Goal: Browse casually

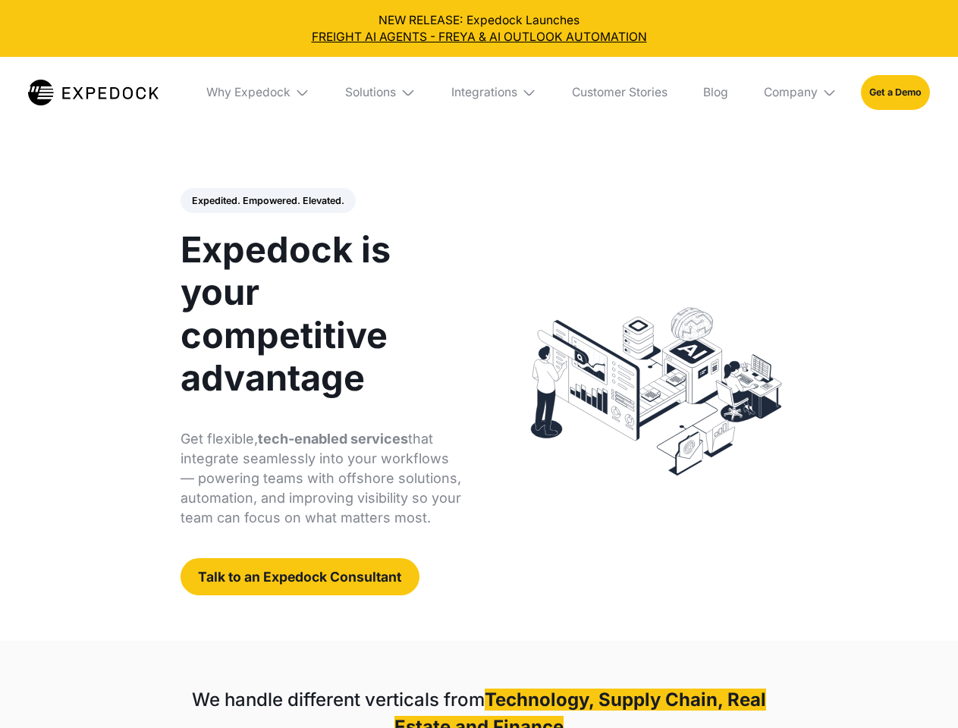
select select
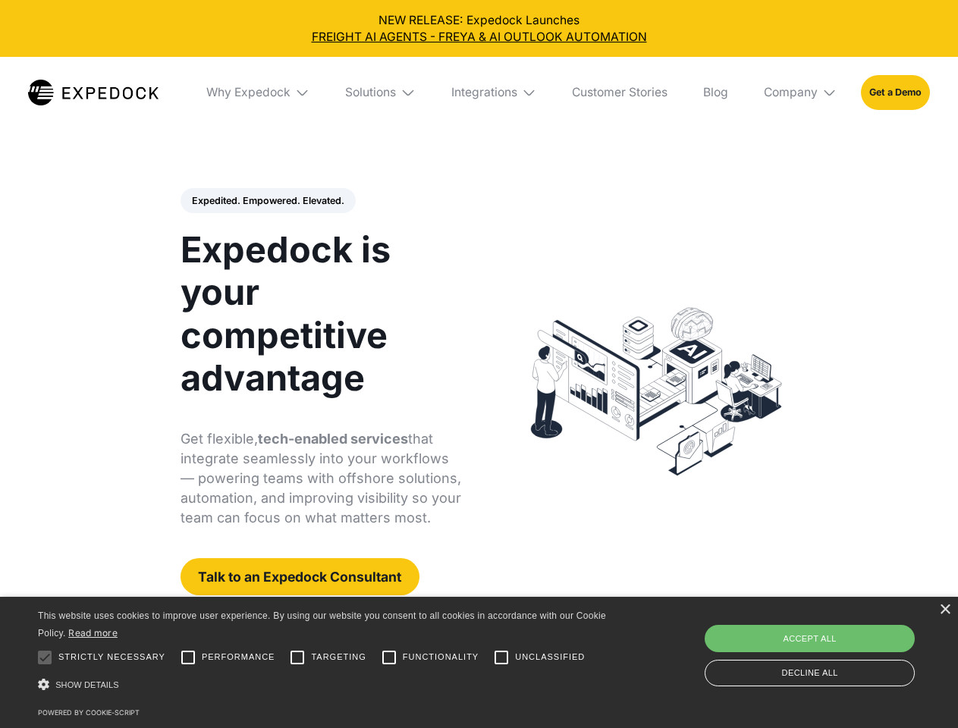
click at [478, 92] on div "Integrations" at bounding box center [484, 92] width 66 height 15
click at [259, 92] on div "Why Expedock" at bounding box center [248, 92] width 84 height 15
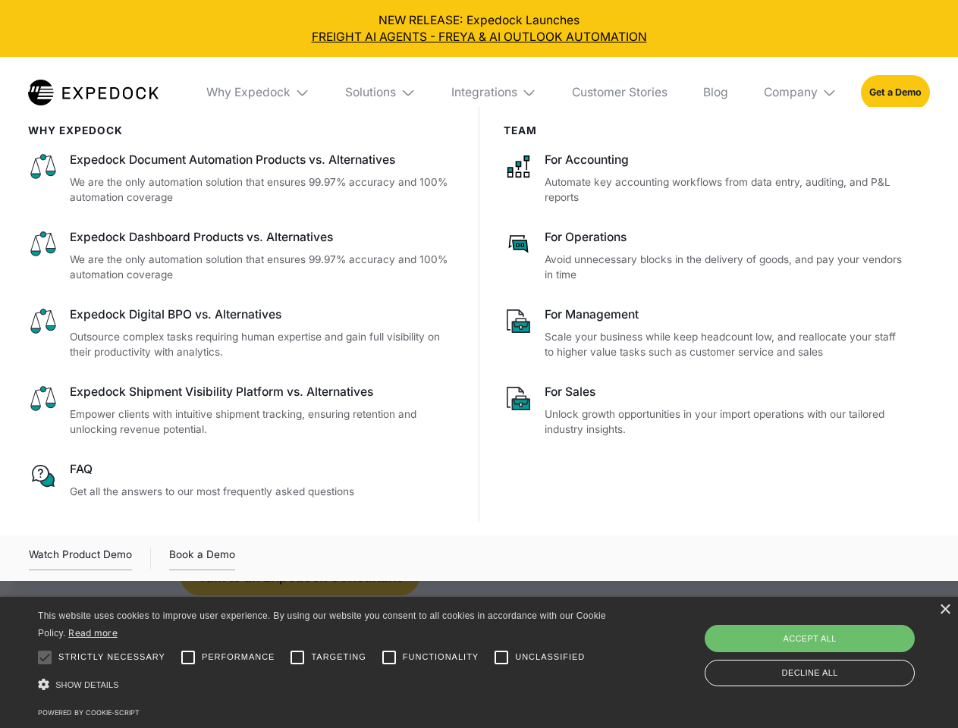
click at [381, 92] on div "Solutions" at bounding box center [370, 92] width 51 height 15
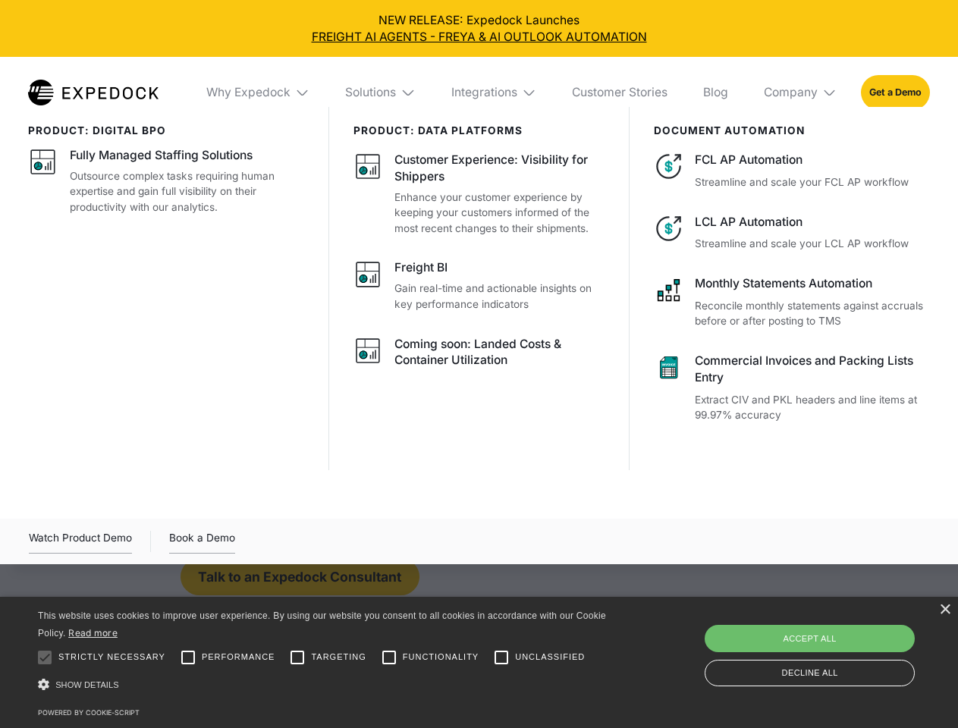
click at [494, 92] on div "Integrations" at bounding box center [484, 92] width 66 height 15
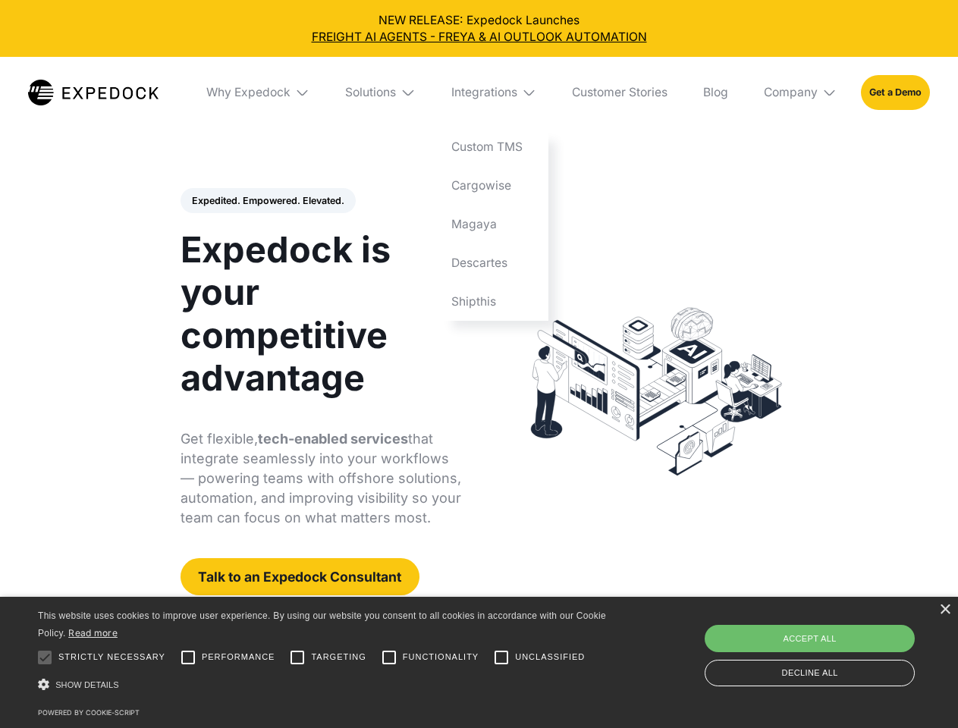
click at [801, 92] on div "Company" at bounding box center [790, 92] width 54 height 15
click at [267, 201] on div "Expedited. Empowered. Elevated. Automate Freight Document Extraction at 99.97% …" at bounding box center [320, 392] width 281 height 408
click at [45, 657] on div at bounding box center [45, 657] width 30 height 30
click at [188, 657] on input "Performance" at bounding box center [188, 657] width 30 height 30
checkbox input "true"
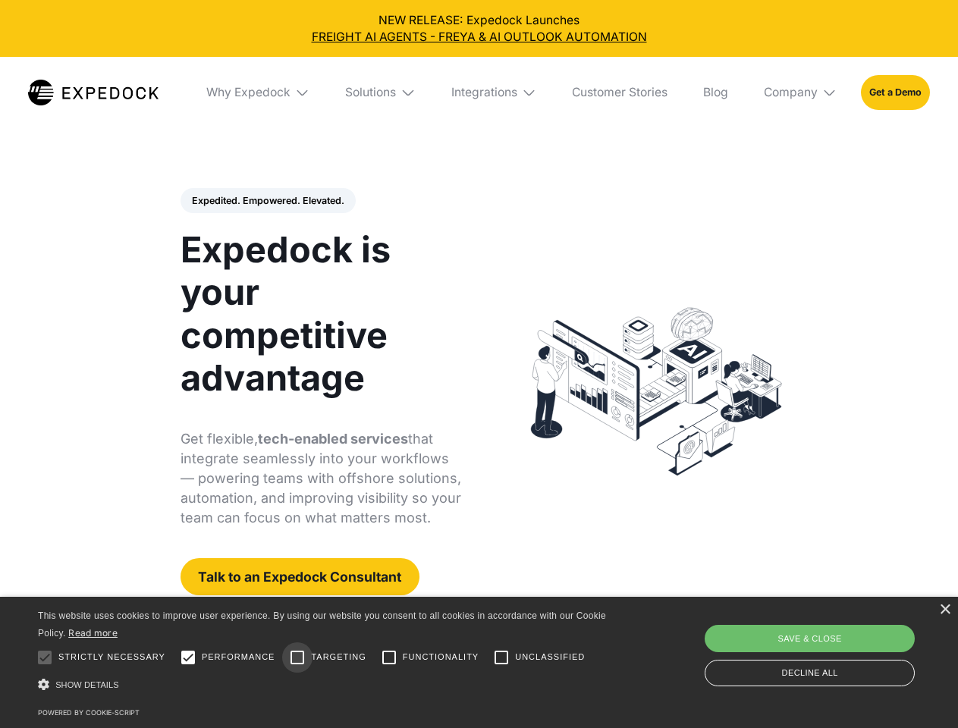
click at [297, 657] on input "Targeting" at bounding box center [297, 657] width 30 height 30
checkbox input "true"
click at [389, 657] on input "Functionality" at bounding box center [389, 657] width 30 height 30
checkbox input "true"
